Goal: Find specific page/section: Find specific page/section

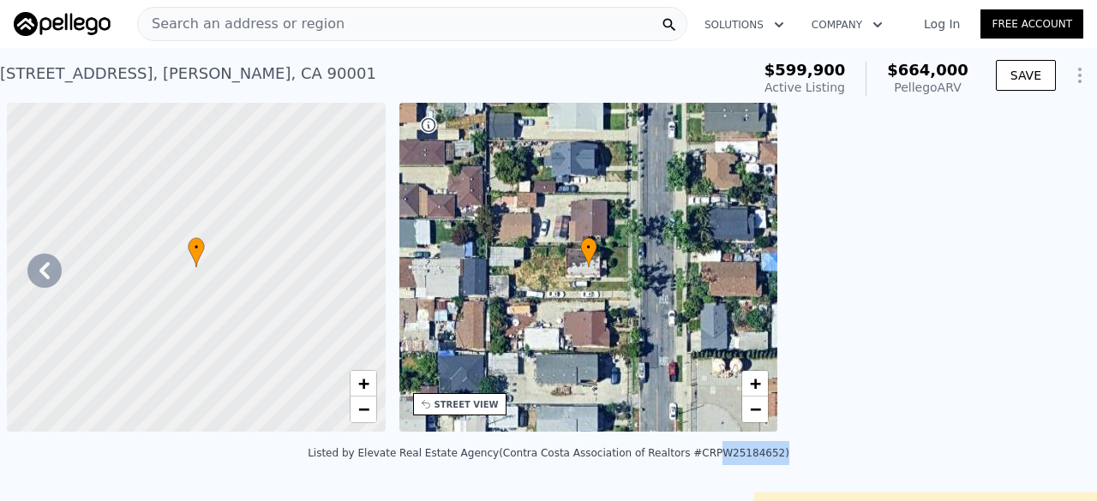
scroll to position [0, 330]
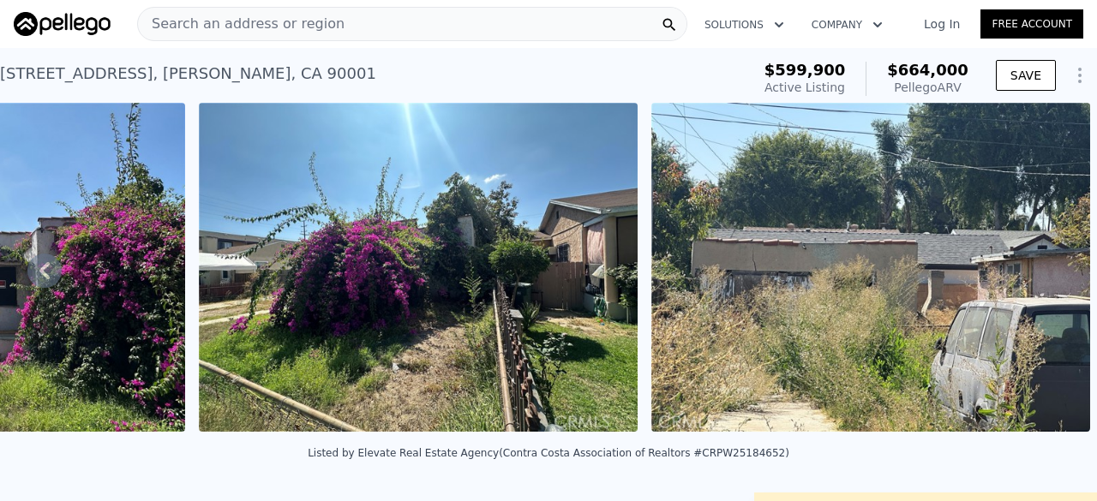
click at [230, 27] on span "Search an address or region" at bounding box center [241, 24] width 206 height 21
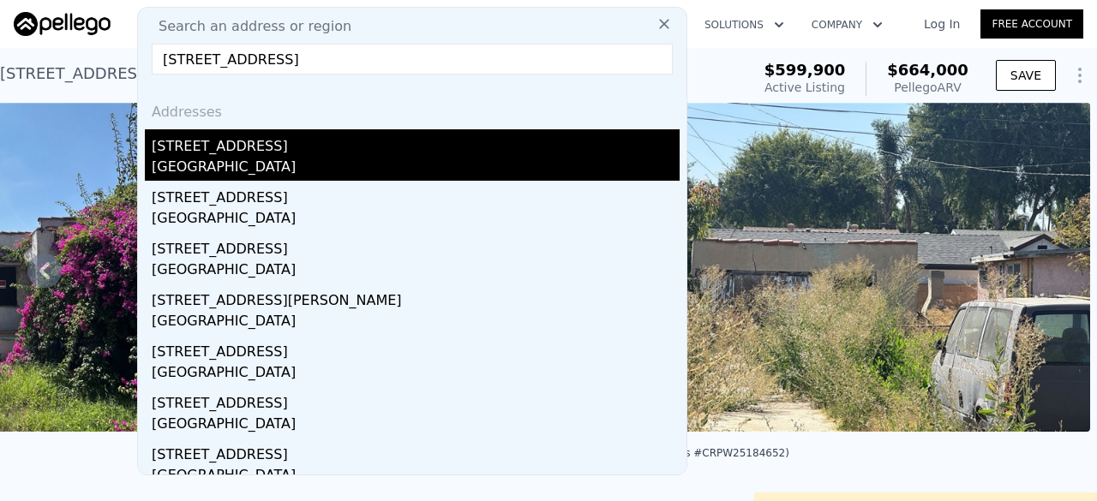
type input "[STREET_ADDRESS]"
click at [332, 161] on div "[GEOGRAPHIC_DATA]" at bounding box center [416, 169] width 528 height 24
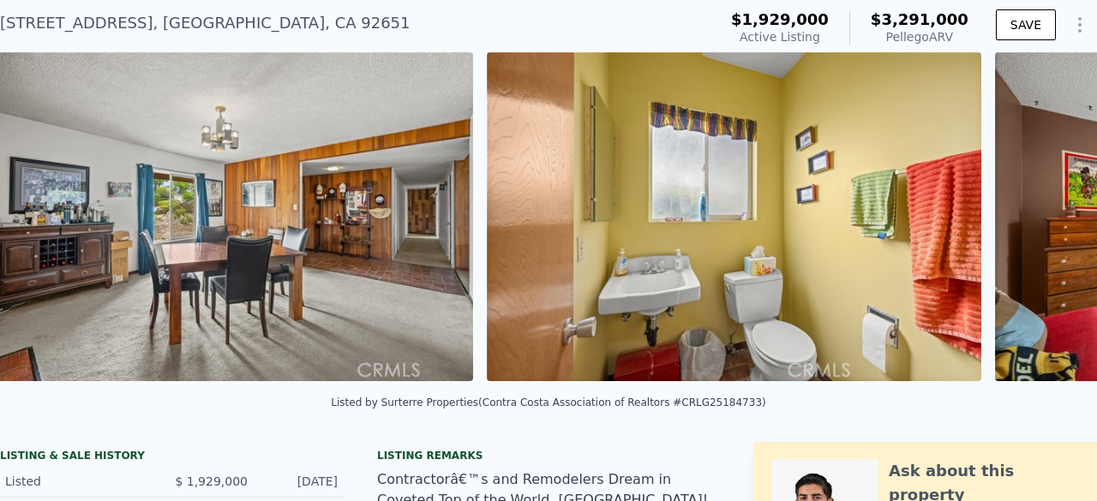
scroll to position [0, 6139]
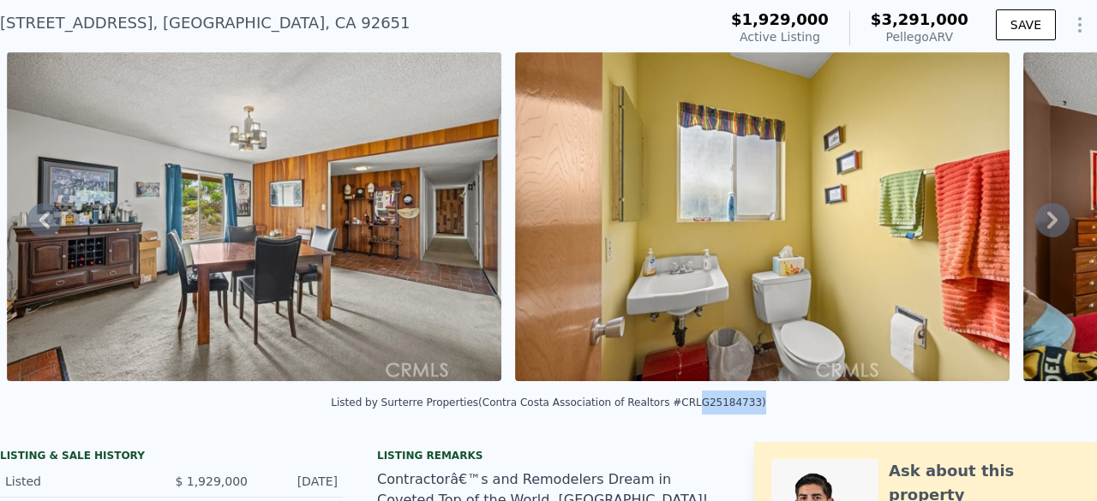
drag, startPoint x: 665, startPoint y: 415, endPoint x: 719, endPoint y: 413, distance: 54.0
click at [719, 409] on div "Listed by Surterre Properties (Contra Costa Association of Realtors #CRLG251847…" at bounding box center [548, 403] width 434 height 12
copy div "LG25184733"
